Goal: Find specific page/section: Find specific page/section

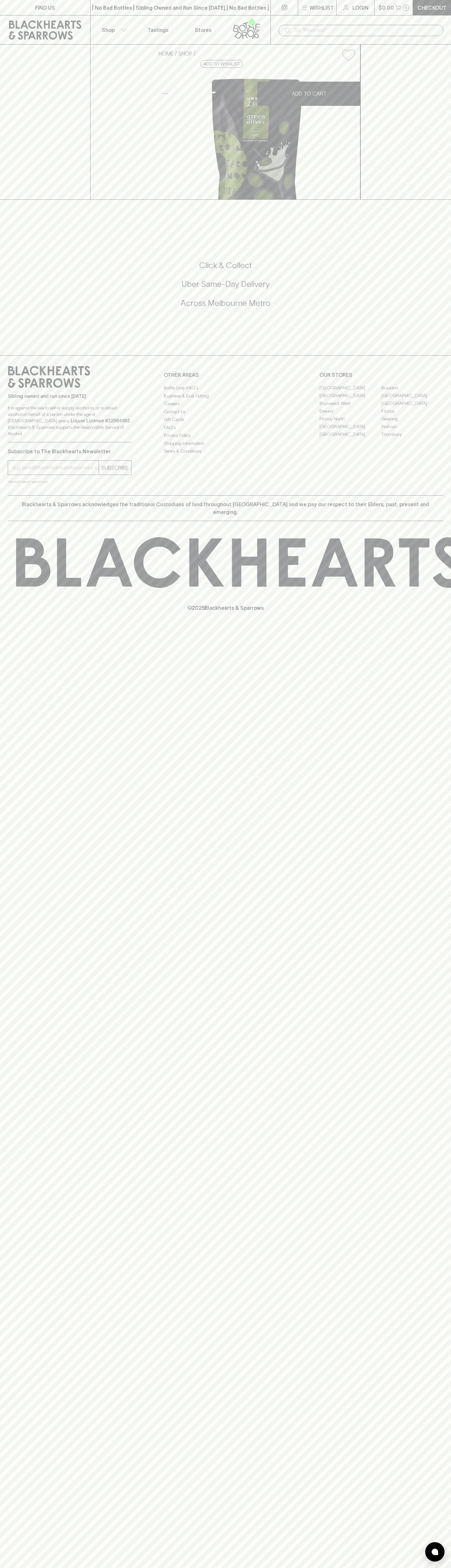
click at [34, 0] on link "FIND US" at bounding box center [45, 7] width 90 height 15
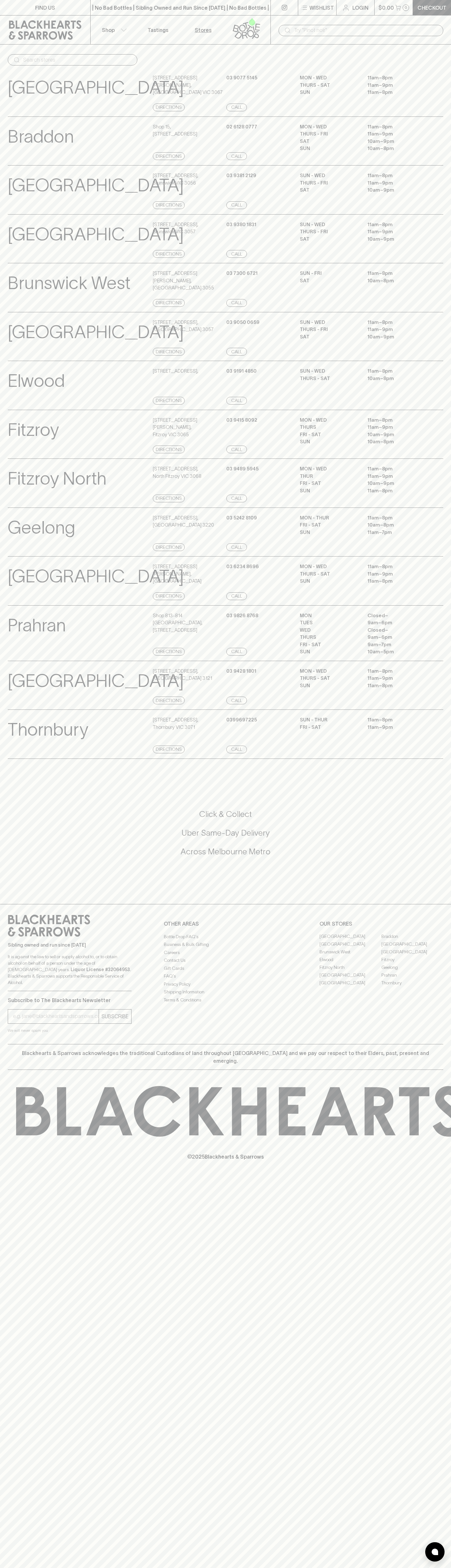
click at [119, 1568] on html "FIND US | No Bad Bottles | Sibling Owned and Run Since [DATE] | No Bad Bottles …" at bounding box center [225, 784] width 451 height 1568
click at [11, 503] on div "Fitzroy North View Store Details" at bounding box center [80, 484] width 144 height 37
